Goal: Information Seeking & Learning: Learn about a topic

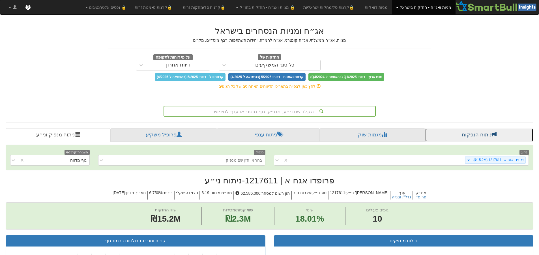
click at [499, 131] on link "ניתוח הנפקות" at bounding box center [479, 135] width 108 height 14
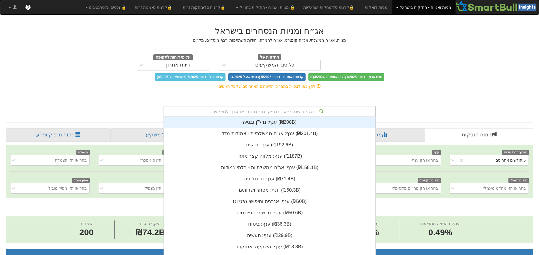
scroll to position [3, 0]
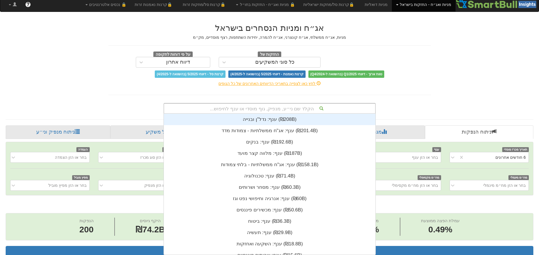
click at [276, 111] on div "הקלד שם ני״ע, מנפיק, גוף מוסדי או ענף לחיפוש..." at bounding box center [269, 108] width 211 height 10
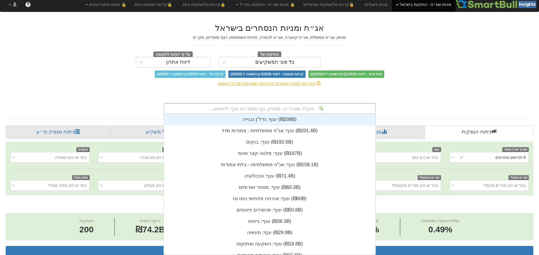
click at [304, 108] on div "הקלד שם ני״ע, מנפיק, גוף מוסדי או ענף לחיפוש..." at bounding box center [269, 108] width 211 height 10
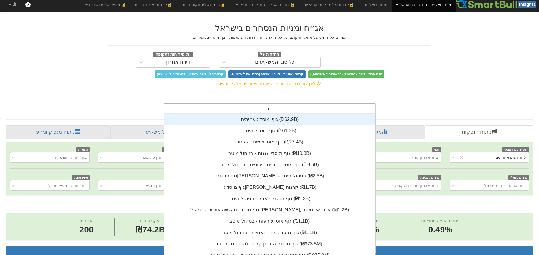
scroll to position [57, 0]
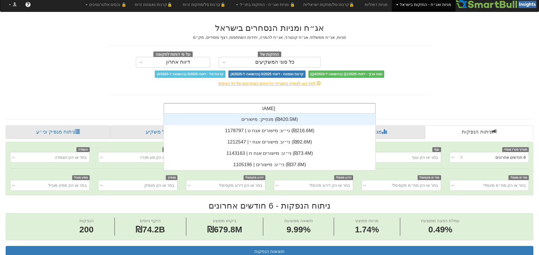
type input "מישורים"
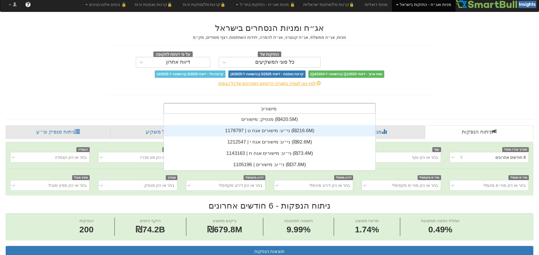
click at [310, 131] on div "ני״ע: ‏מישורים אגח ט | 1178797 ‎(₪216.6M)‎" at bounding box center [270, 130] width 212 height 11
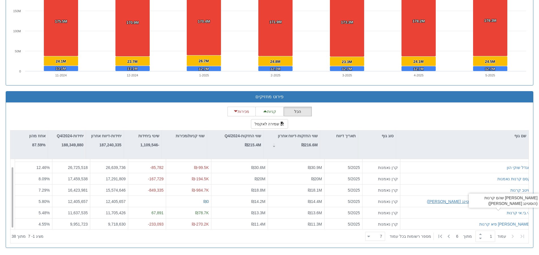
scroll to position [9, 0]
click at [448, 237] on icon at bounding box center [448, 236] width 7 height 7
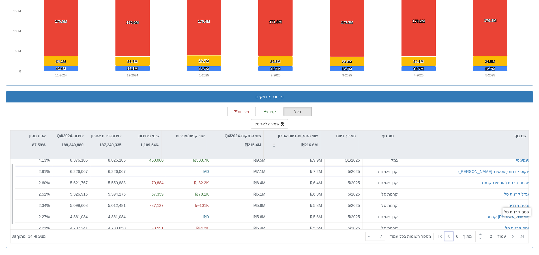
scroll to position [0, 0]
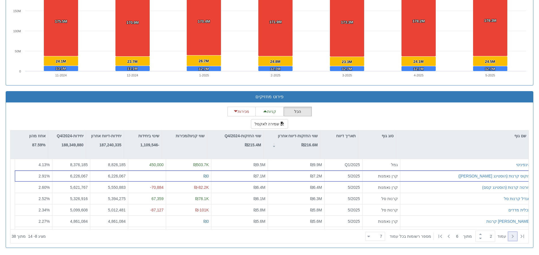
click at [510, 236] on icon at bounding box center [512, 236] width 7 height 7
type input "1"
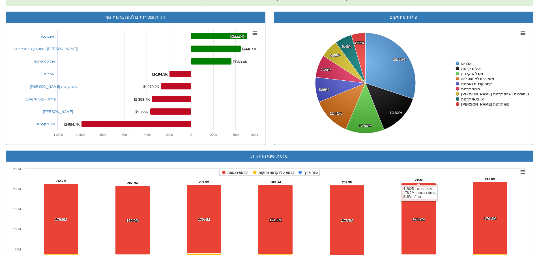
scroll to position [54, 0]
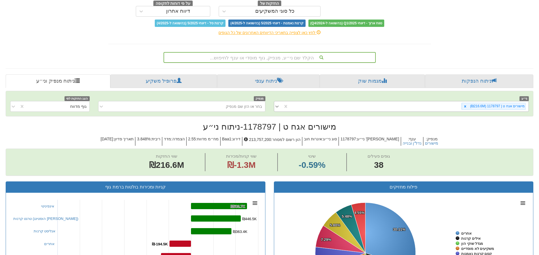
click at [279, 105] on icon at bounding box center [277, 106] width 6 height 6
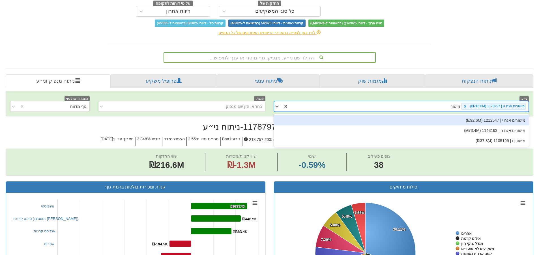
type input "[PERSON_NAME]"
click at [393, 120] on div "מישורים אגח י | 1212547 (₪92.6M)" at bounding box center [401, 120] width 255 height 10
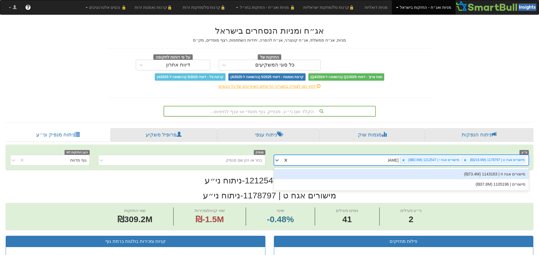
type input "מישורים"
click at [415, 173] on div "מישורים אגח ח | 1143163 (₪73.4M)" at bounding box center [401, 174] width 255 height 10
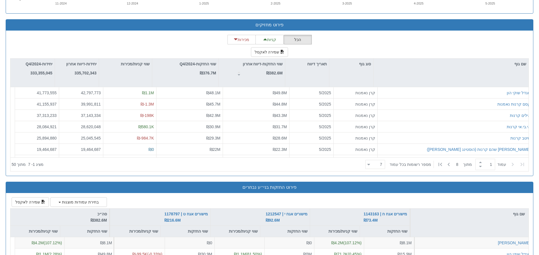
scroll to position [509, 0]
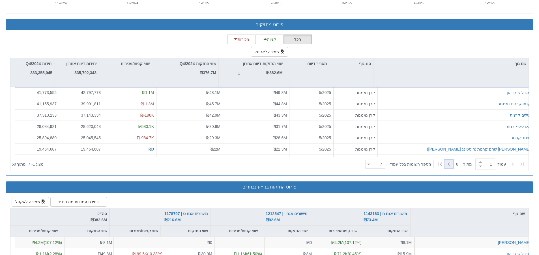
click at [450, 163] on icon at bounding box center [448, 164] width 7 height 7
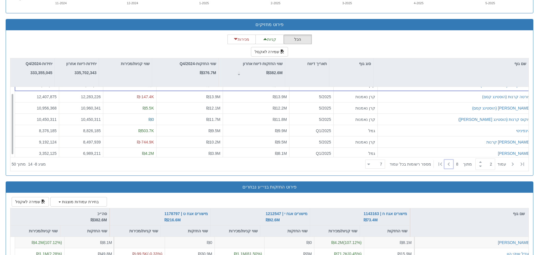
scroll to position [0, 0]
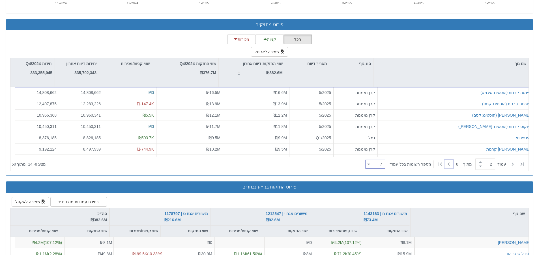
click at [376, 166] on div "7 7" at bounding box center [377, 164] width 15 height 8
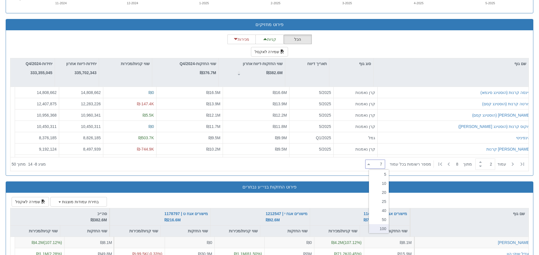
click at [374, 229] on div "100" at bounding box center [379, 228] width 20 height 9
type input "1"
type input "100"
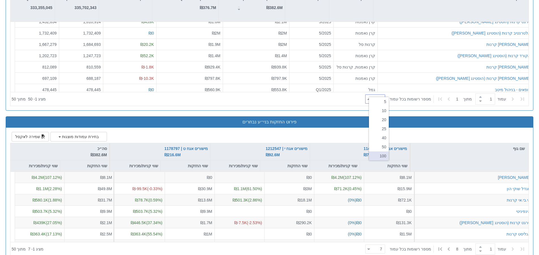
scroll to position [587, 0]
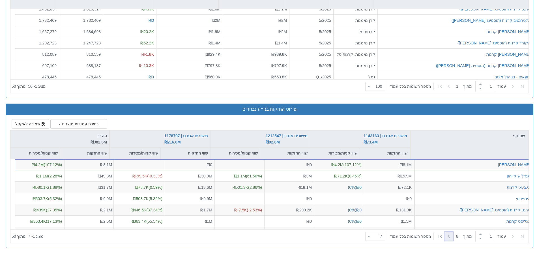
click at [447, 236] on icon at bounding box center [448, 235] width 2 height 3
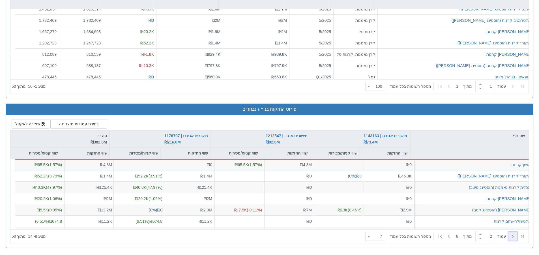
click at [512, 236] on icon at bounding box center [513, 235] width 2 height 3
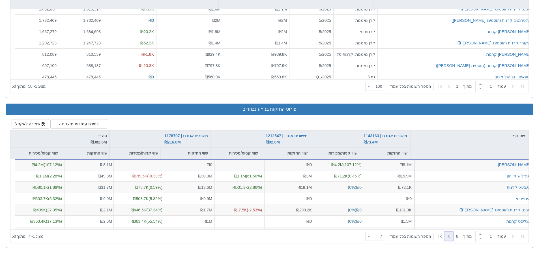
click at [448, 236] on icon at bounding box center [448, 236] width 7 height 7
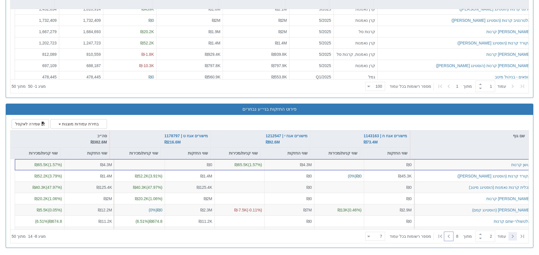
click at [511, 236] on icon at bounding box center [512, 236] width 7 height 7
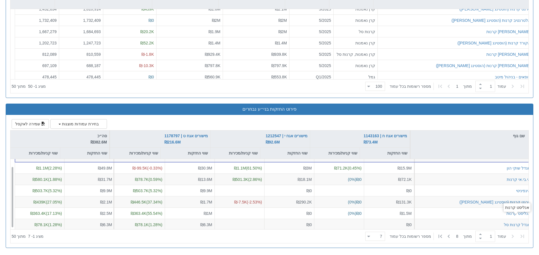
scroll to position [9, 0]
click at [445, 236] on icon at bounding box center [448, 236] width 7 height 7
type input "2"
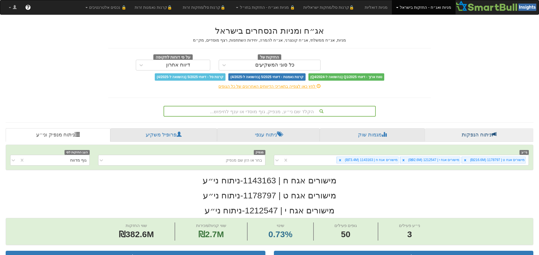
scroll to position [0, 1031]
click at [476, 141] on link "ניתוח הנפקות" at bounding box center [479, 135] width 108 height 14
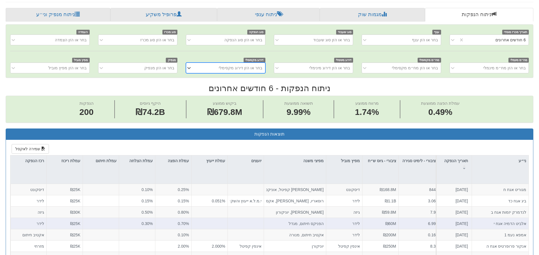
scroll to position [141, 0]
